Goal: Information Seeking & Learning: Learn about a topic

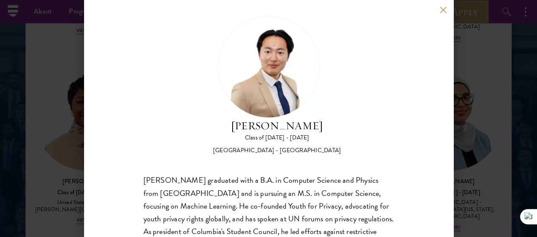
scroll to position [10, 0]
click at [361, 4] on div "[PERSON_NAME] Class of [DATE] - [DATE] [GEOGRAPHIC_DATA] - [GEOGRAPHIC_DATA] [P…" at bounding box center [268, 118] width 369 height 237
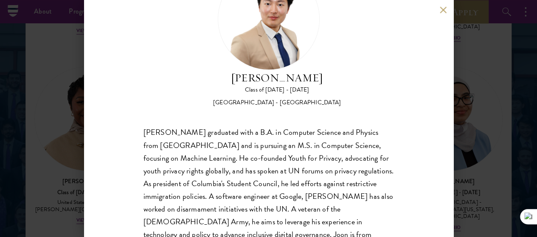
scroll to position [0, 0]
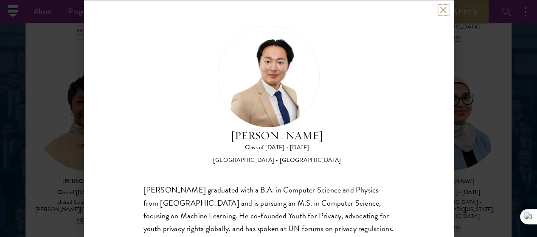
click at [443, 8] on button at bounding box center [443, 9] width 7 height 7
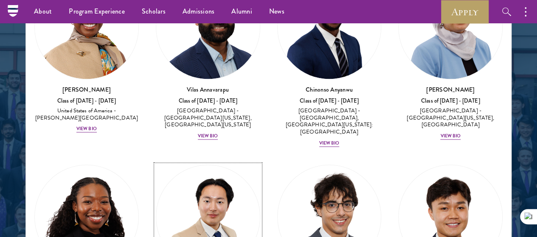
scroll to position [617, 0]
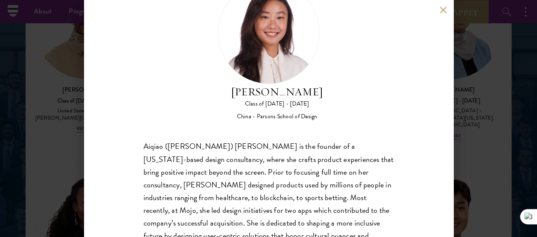
scroll to position [48, 0]
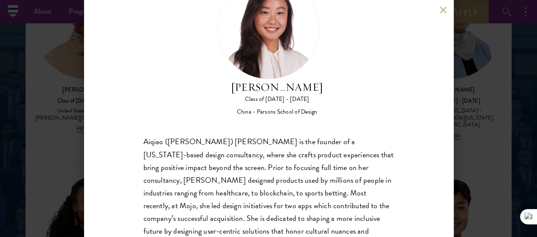
click at [442, 12] on button at bounding box center [443, 9] width 7 height 7
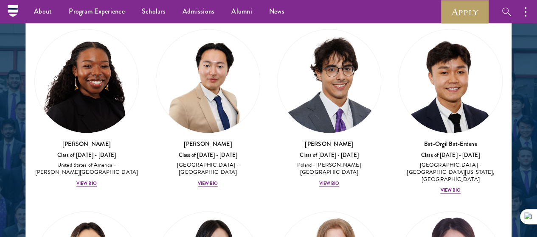
scroll to position [758, 0]
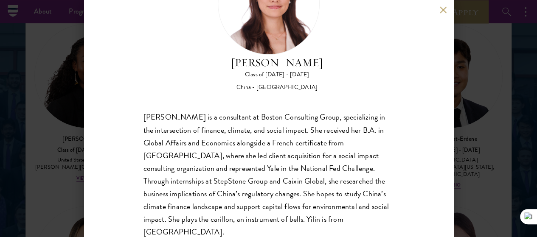
scroll to position [75, 0]
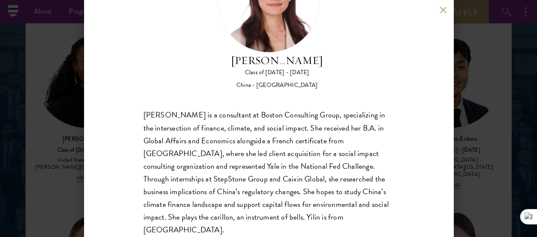
click at [440, 11] on button at bounding box center [443, 9] width 7 height 7
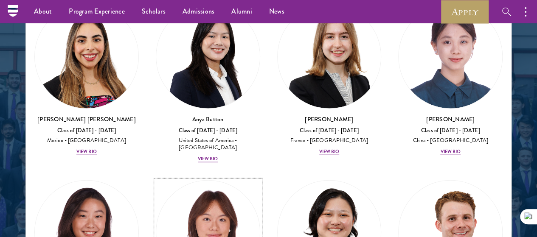
scroll to position [970, 0]
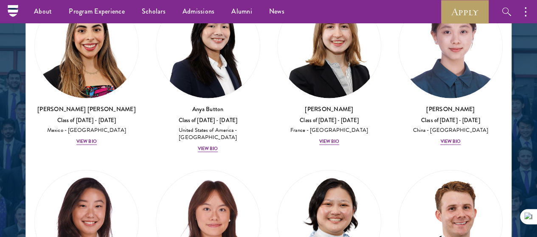
drag, startPoint x: 97, startPoint y: 165, endPoint x: 101, endPoint y: 160, distance: 6.6
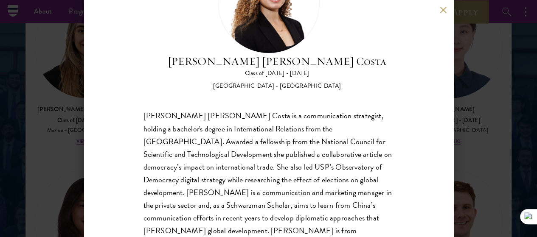
scroll to position [75, 0]
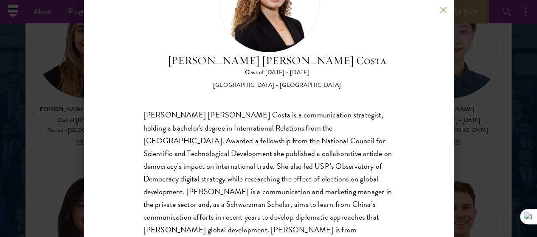
click at [441, 11] on button at bounding box center [443, 9] width 7 height 7
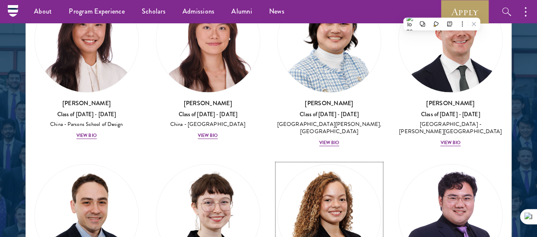
scroll to position [1275, 0]
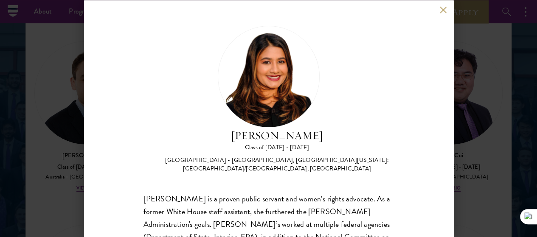
click at [442, 8] on button at bounding box center [443, 9] width 7 height 7
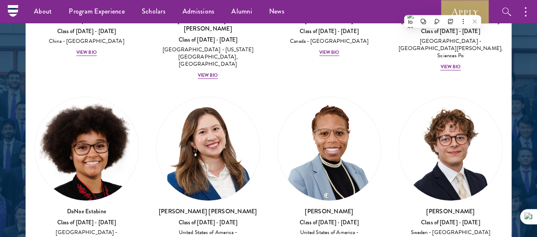
scroll to position [1595, 0]
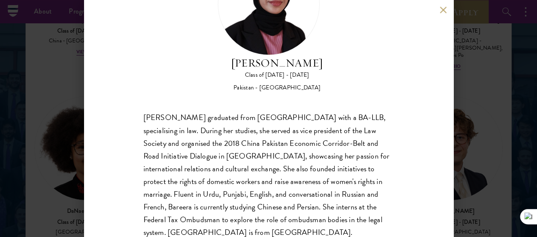
scroll to position [75, 0]
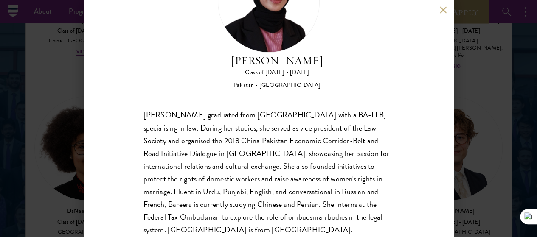
click at [442, 11] on button at bounding box center [443, 9] width 7 height 7
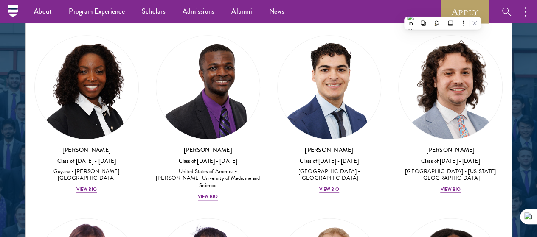
scroll to position [2029, 0]
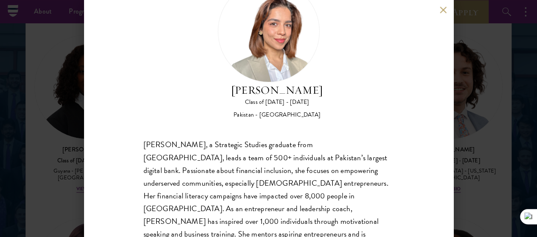
scroll to position [39, 0]
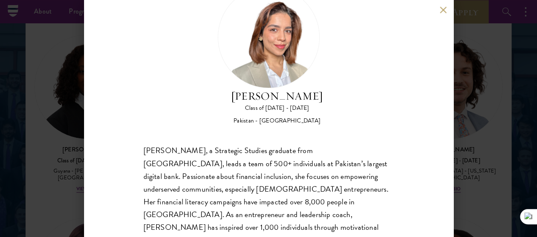
click at [442, 11] on button at bounding box center [443, 9] width 7 height 7
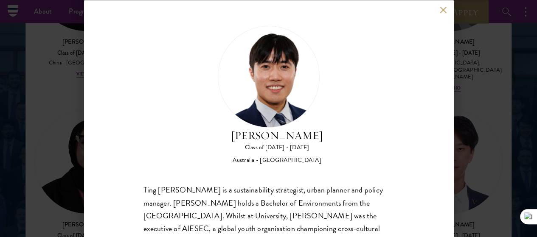
scroll to position [2330, 0]
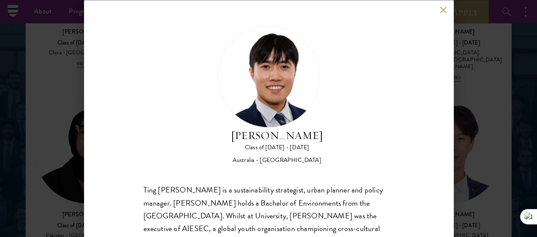
click at [445, 11] on button at bounding box center [443, 9] width 7 height 7
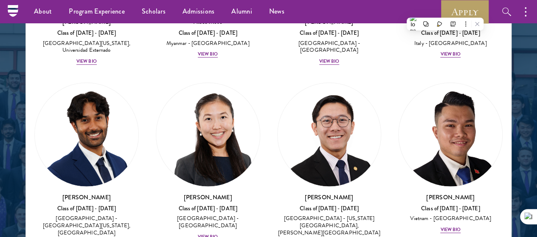
scroll to position [4354, 0]
